Goal: Task Accomplishment & Management: Use online tool/utility

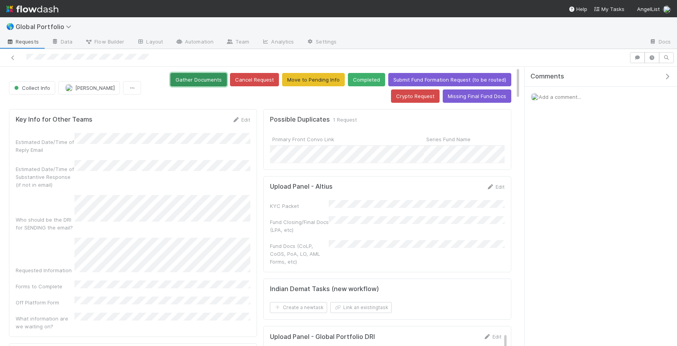
click at [210, 80] on button "Gather Documents" at bounding box center [198, 79] width 56 height 13
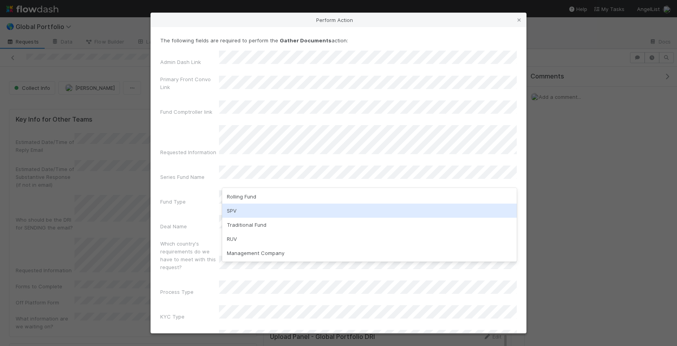
click at [286, 209] on div "SPV" at bounding box center [369, 210] width 295 height 14
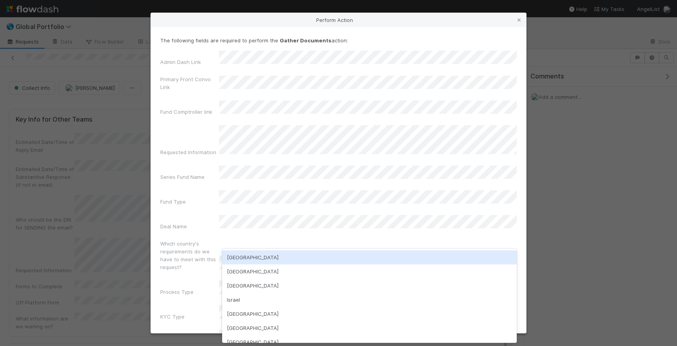
click at [257, 258] on div "USA" at bounding box center [369, 257] width 295 height 14
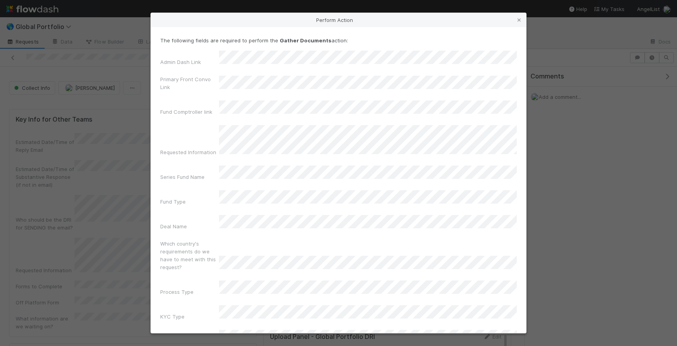
scroll to position [25, 0]
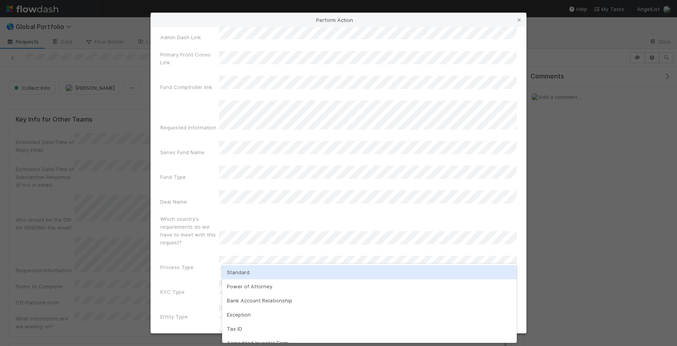
click at [287, 270] on div "Standard" at bounding box center [369, 272] width 295 height 14
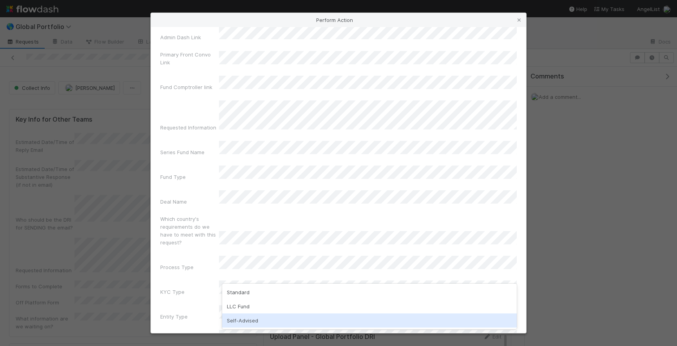
click at [264, 317] on div "Self-Advised" at bounding box center [369, 320] width 295 height 14
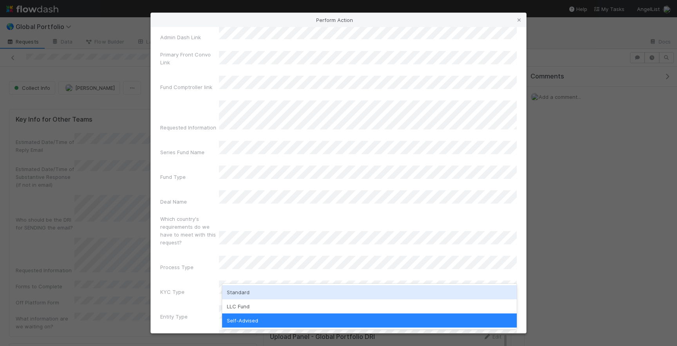
click at [233, 293] on div "Standard" at bounding box center [369, 292] width 295 height 14
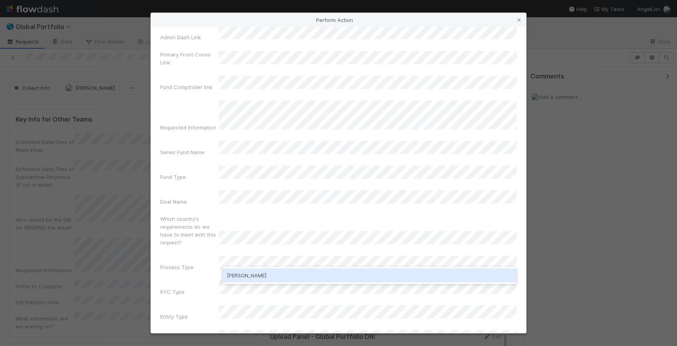
click at [257, 275] on div "Quyen Nguyen" at bounding box center [369, 275] width 295 height 14
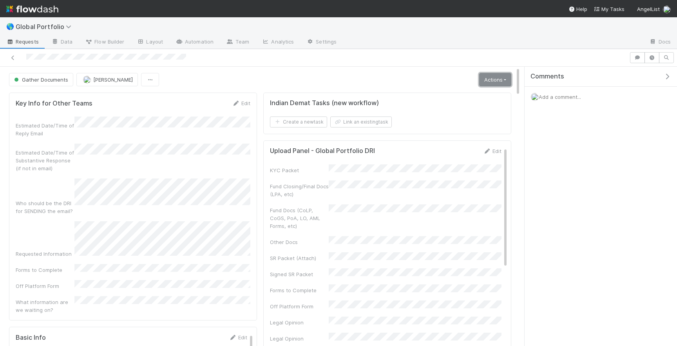
click at [490, 77] on link "Actions" at bounding box center [495, 79] width 32 height 13
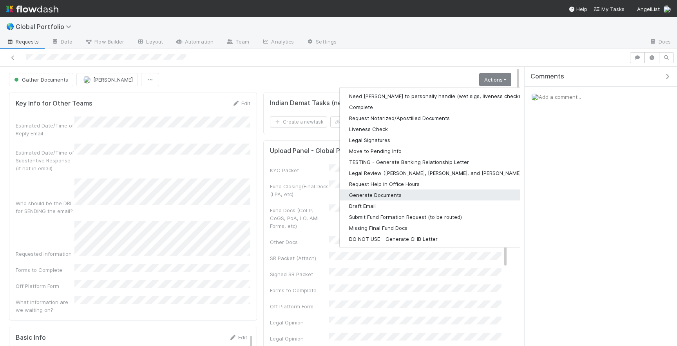
click at [413, 195] on button "Generate Documents" at bounding box center [442, 194] width 204 height 11
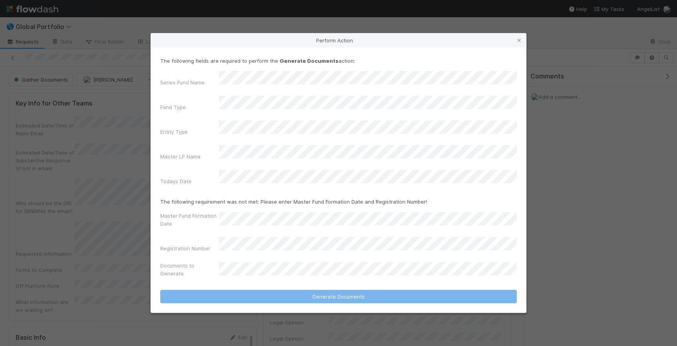
scroll to position [957, 0]
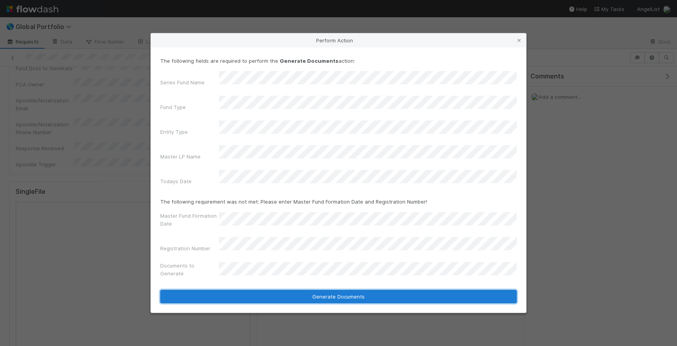
click at [321, 290] on button "Generate Documents" at bounding box center [338, 296] width 357 height 13
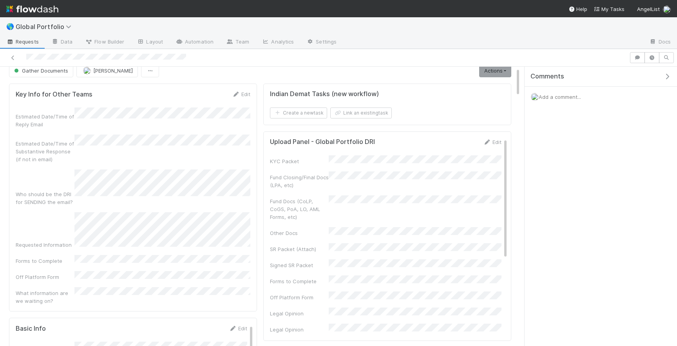
scroll to position [0, 0]
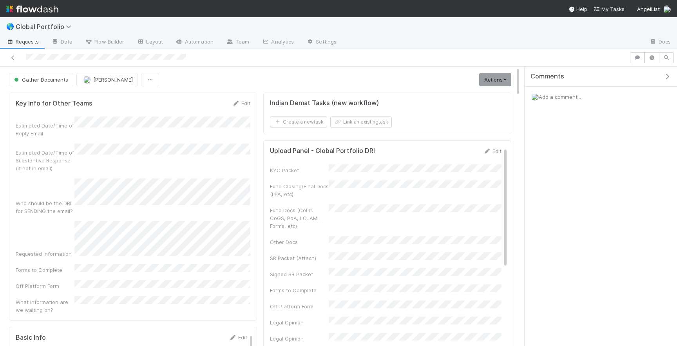
drag, startPoint x: 192, startPoint y: 58, endPoint x: 67, endPoint y: 61, distance: 124.6
click at [67, 61] on div at bounding box center [314, 57] width 623 height 11
click at [47, 82] on button "Gather Documents" at bounding box center [41, 79] width 64 height 13
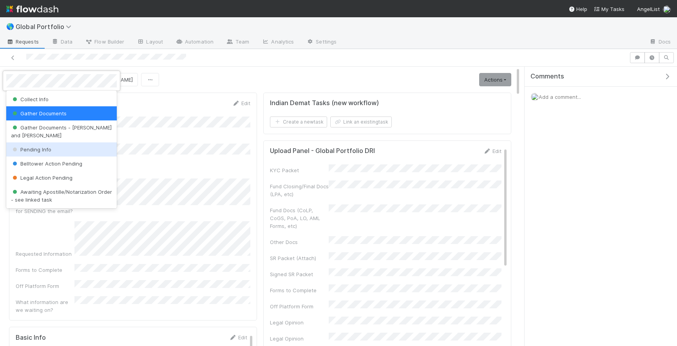
drag, startPoint x: 38, startPoint y: 150, endPoint x: 49, endPoint y: 139, distance: 15.3
click at [49, 139] on div "Collect Info Gather Documents Gather Documents - Len and Michael Pending Info B…" at bounding box center [61, 150] width 111 height 118
click at [49, 146] on span "Pending Info" at bounding box center [31, 149] width 40 height 6
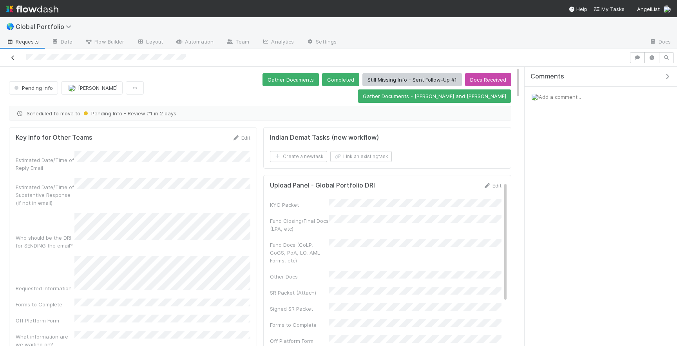
click at [12, 57] on icon at bounding box center [13, 57] width 8 height 5
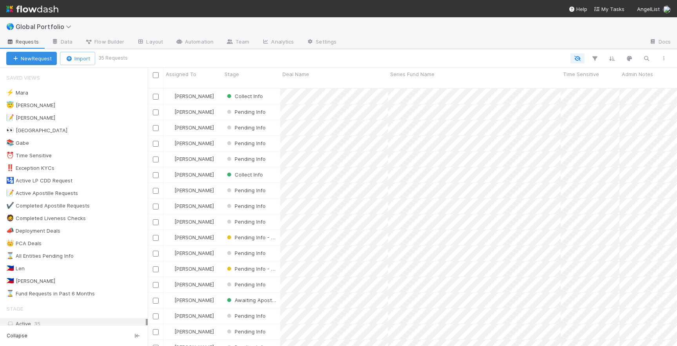
scroll to position [264, 529]
click at [34, 107] on div "😇 Jeremy 3" at bounding box center [76, 105] width 141 height 10
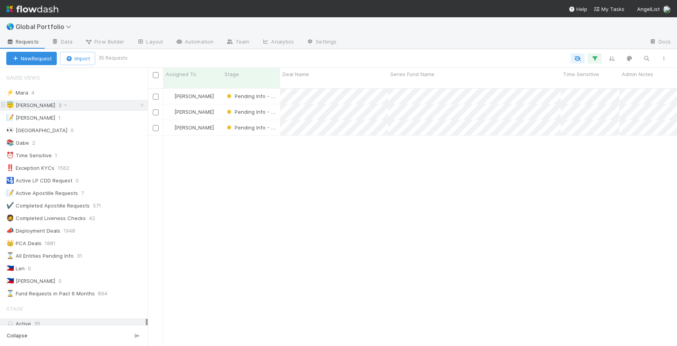
scroll to position [264, 529]
click at [219, 89] on div "[PERSON_NAME]" at bounding box center [192, 96] width 59 height 15
click at [218, 106] on div "[PERSON_NAME]" at bounding box center [192, 111] width 59 height 15
click at [218, 126] on div "[PERSON_NAME]" at bounding box center [192, 127] width 59 height 15
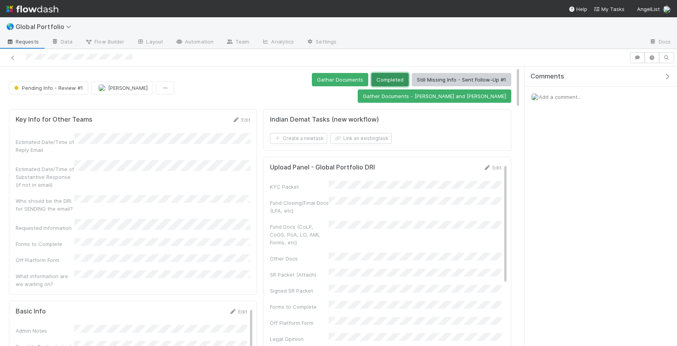
click at [371, 80] on button "Completed" at bounding box center [389, 79] width 37 height 13
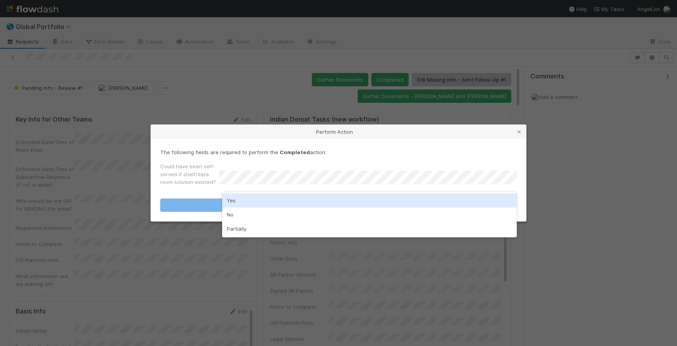
click at [283, 204] on div "Yes" at bounding box center [369, 200] width 295 height 14
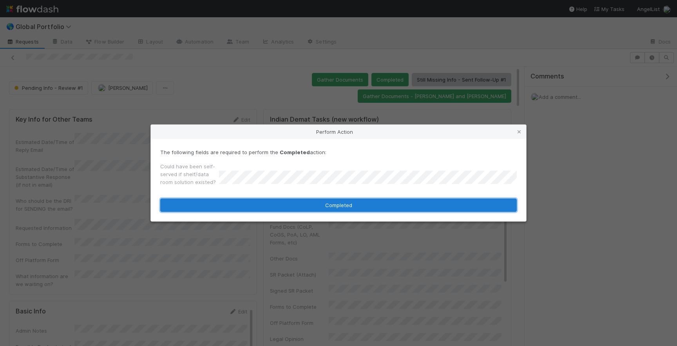
click at [283, 204] on button "Completed" at bounding box center [338, 204] width 357 height 13
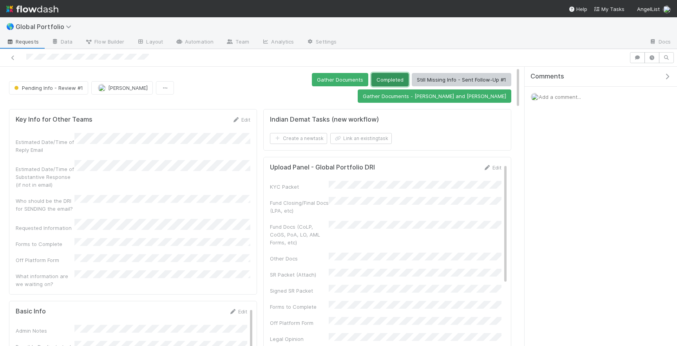
click at [371, 82] on button "Completed" at bounding box center [389, 79] width 37 height 13
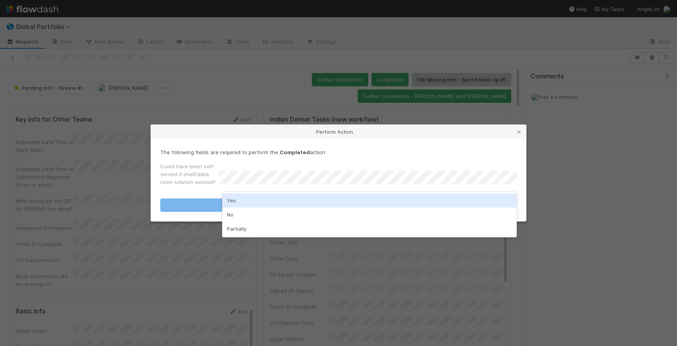
click at [306, 201] on div "Yes" at bounding box center [369, 200] width 295 height 14
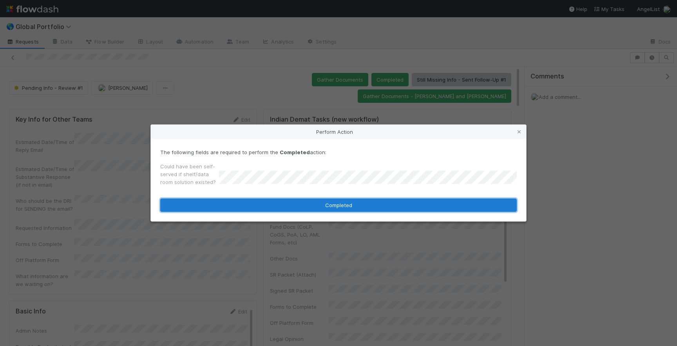
click at [306, 201] on button "Completed" at bounding box center [338, 204] width 357 height 13
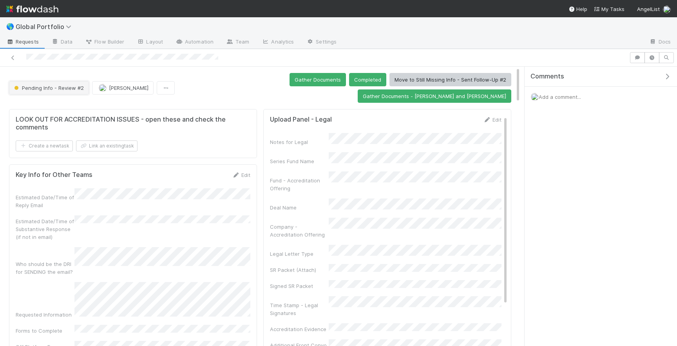
click at [42, 81] on button "Pending Info - Review #2" at bounding box center [49, 87] width 80 height 13
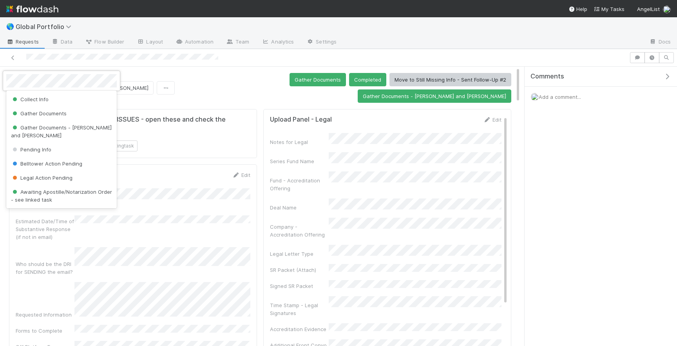
scroll to position [38, 0]
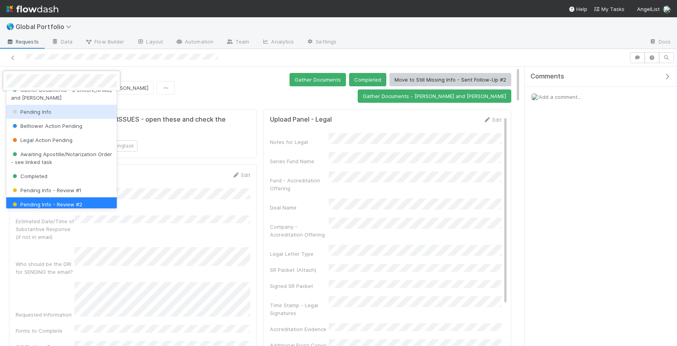
click at [48, 107] on div "Pending Info" at bounding box center [61, 112] width 111 height 14
